Goal: Task Accomplishment & Management: Manage account settings

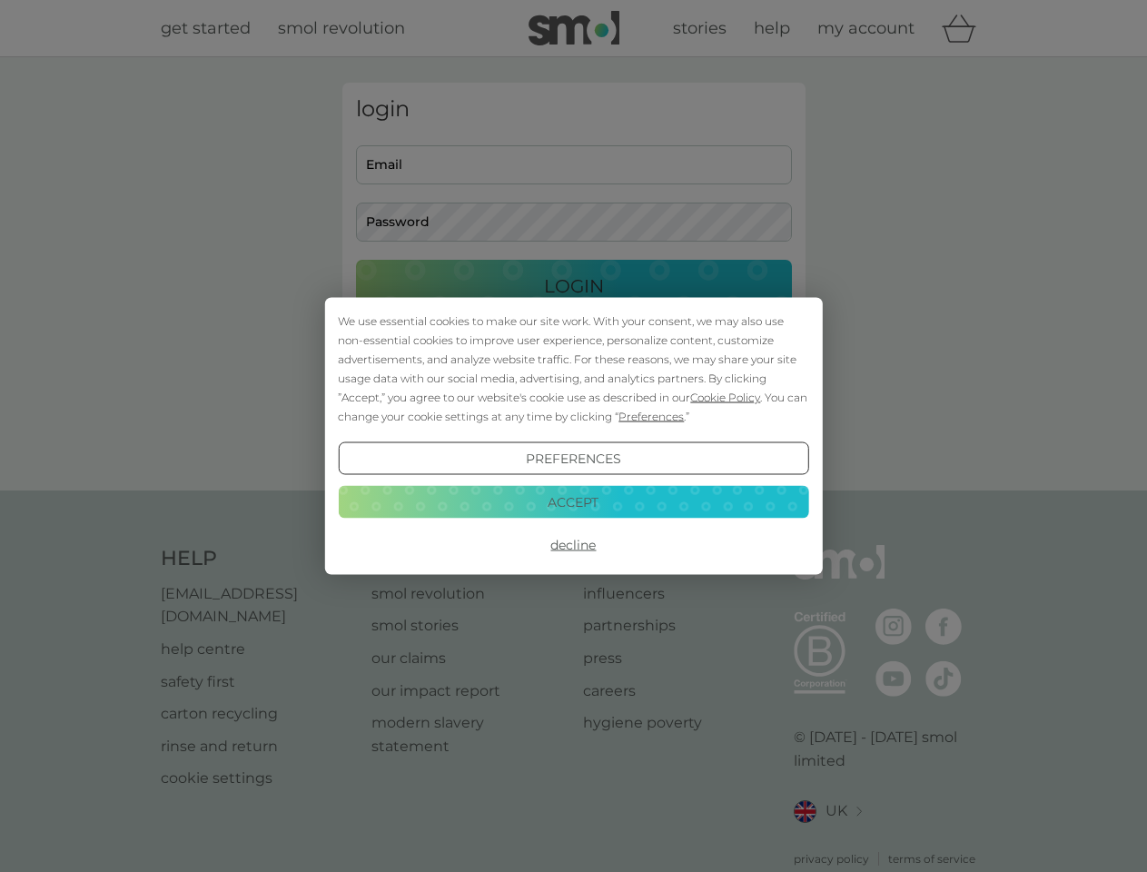
click at [726, 397] on span "Cookie Policy" at bounding box center [725, 398] width 70 height 14
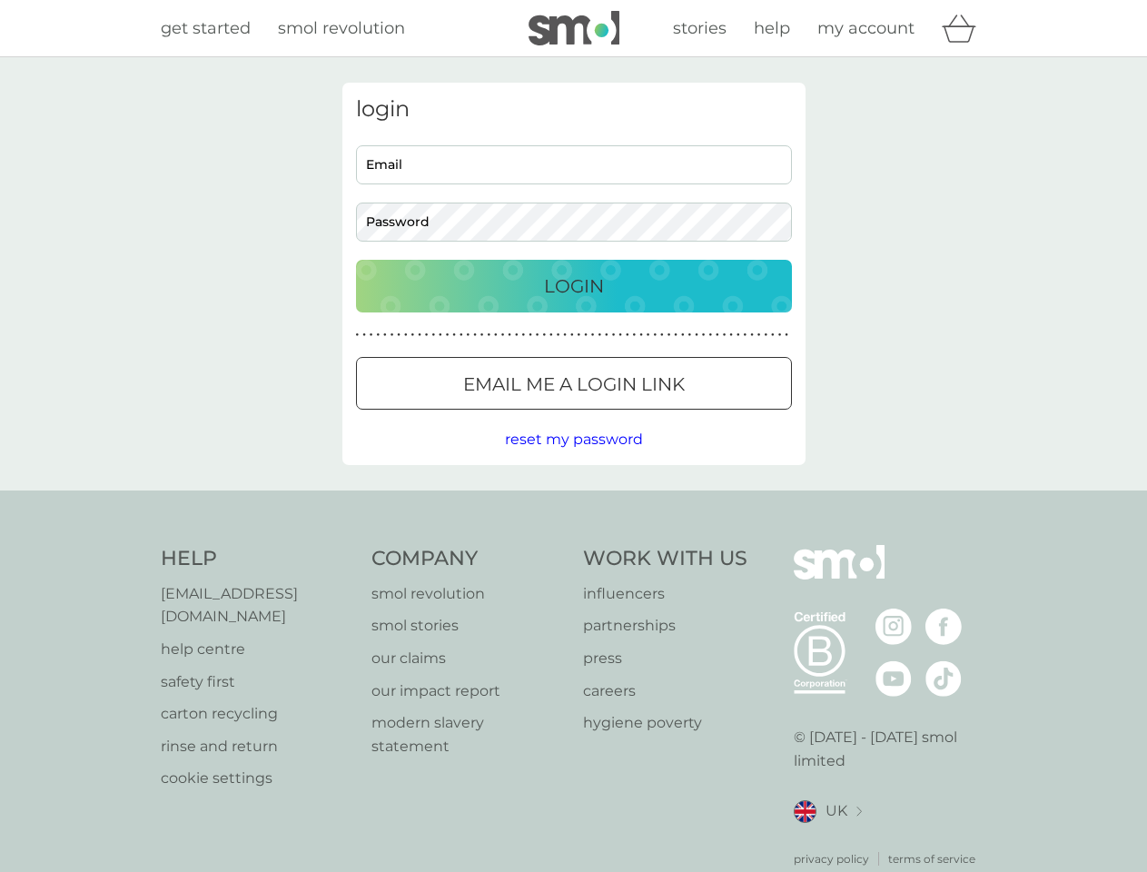
click at [650, 416] on div "login Email Password Login ● ● ● ● ● ● ● ● ● ● ● ● ● ● ● ● ● ● ● ● ● ● ● ● ● ● …" at bounding box center [573, 274] width 463 height 382
click at [573, 459] on div "login Email Password Login ● ● ● ● ● ● ● ● ● ● ● ● ● ● ● ● ● ● ● ● ● ● ● ● ● ● …" at bounding box center [573, 274] width 463 height 382
click at [573, 545] on div "Help [EMAIL_ADDRESS][DOMAIN_NAME] help centre safety first carton recycling rin…" at bounding box center [574, 706] width 827 height 322
click at [573, 501] on div "Help [EMAIL_ADDRESS][DOMAIN_NAME] help centre safety first carton recycling rin…" at bounding box center [573, 706] width 1147 height 431
